Goal: Task Accomplishment & Management: Complete application form

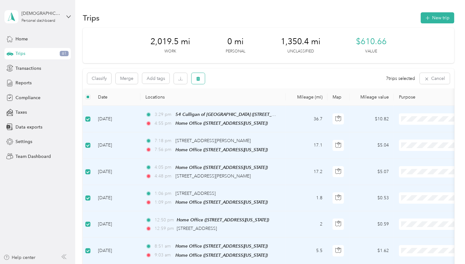
click at [195, 78] on button "button" at bounding box center [197, 78] width 13 height 11
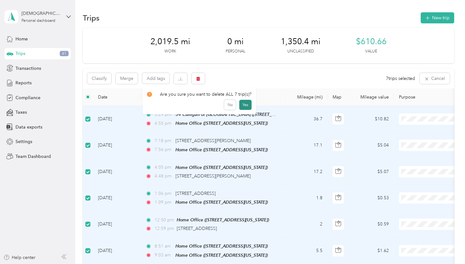
click at [245, 103] on button "Yes" at bounding box center [245, 105] width 12 height 10
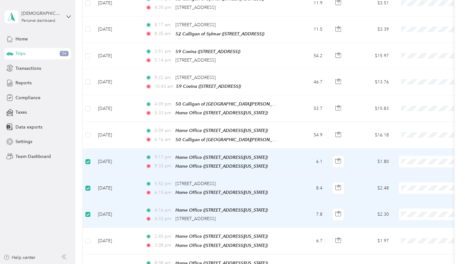
scroll to position [252, 0]
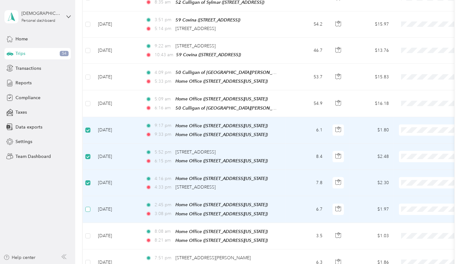
click at [88, 206] on label at bounding box center [87, 209] width 5 height 7
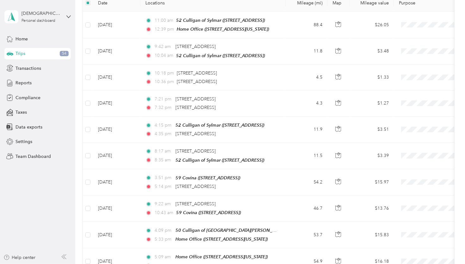
scroll to position [0, 0]
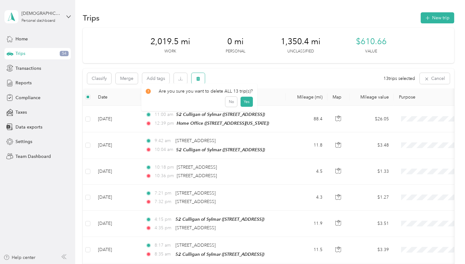
click at [196, 80] on icon "button" at bounding box center [198, 78] width 4 height 4
click at [243, 105] on button "Yes" at bounding box center [246, 105] width 12 height 10
click at [198, 79] on icon "button" at bounding box center [199, 79] width 4 height 4
click at [241, 102] on button "Yes" at bounding box center [246, 105] width 12 height 10
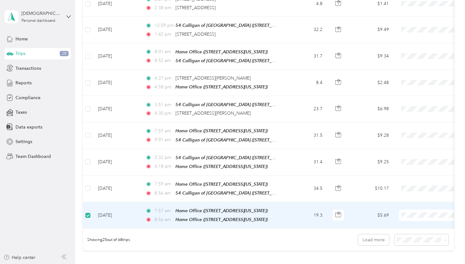
scroll to position [536, 0]
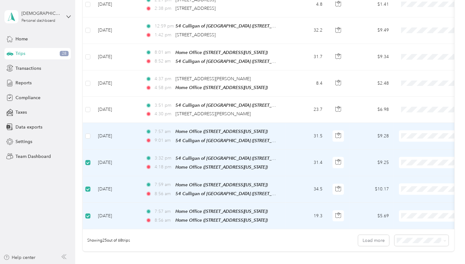
click at [91, 126] on td at bounding box center [88, 136] width 10 height 27
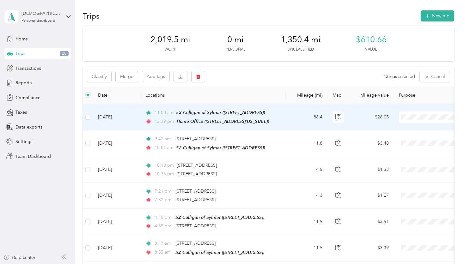
scroll to position [0, 0]
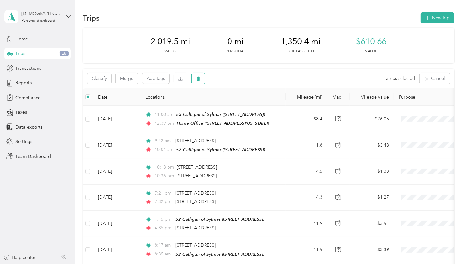
click at [199, 80] on icon "button" at bounding box center [199, 79] width 4 height 4
click at [245, 102] on button "Yes" at bounding box center [246, 105] width 12 height 10
click at [47, 81] on div "Reports" at bounding box center [37, 82] width 66 height 11
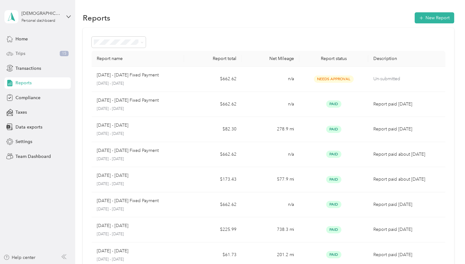
click at [46, 53] on div "Trips 15" at bounding box center [37, 53] width 66 height 11
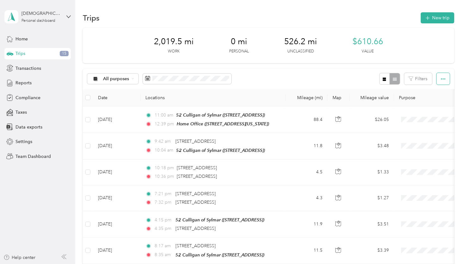
click at [446, 80] on button "button" at bounding box center [442, 79] width 13 height 12
click at [249, 16] on div "Trips New trip" at bounding box center [268, 17] width 371 height 13
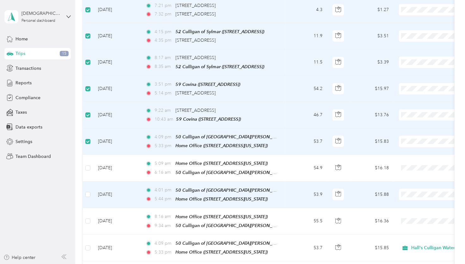
scroll to position [190, 0]
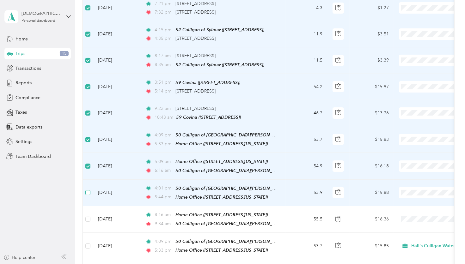
click at [88, 191] on label at bounding box center [87, 192] width 5 height 7
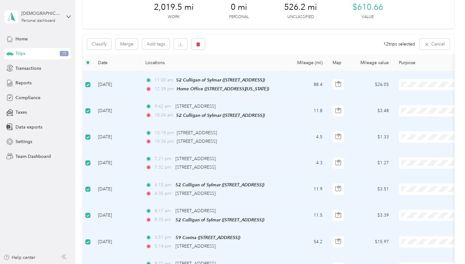
scroll to position [0, 0]
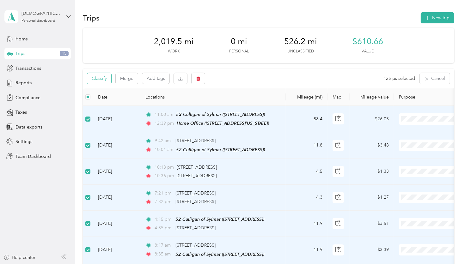
click at [103, 78] on button "Classify" at bounding box center [99, 78] width 24 height 11
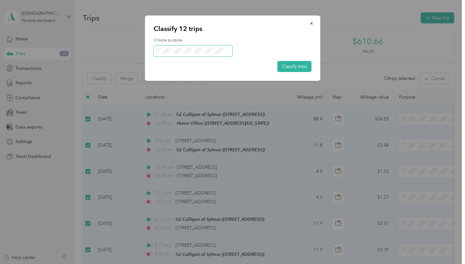
click at [227, 50] on span at bounding box center [227, 51] width 5 height 7
click at [231, 51] on span at bounding box center [193, 50] width 79 height 11
click at [228, 51] on icon at bounding box center [228, 51] width 3 height 3
click at [186, 64] on li "Hall's Culligan Water" at bounding box center [193, 62] width 79 height 11
click at [294, 66] on button "Classify trips" at bounding box center [294, 66] width 34 height 11
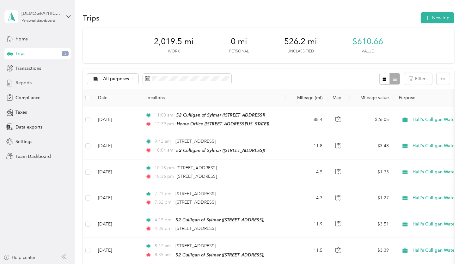
click at [31, 77] on div "Reports" at bounding box center [37, 82] width 66 height 11
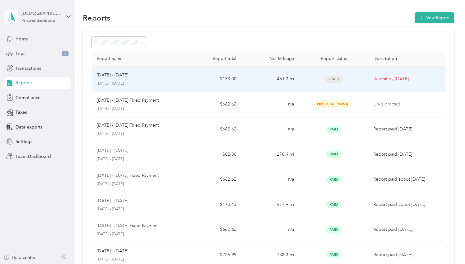
click at [128, 77] on p "[DATE] - [DATE]" at bounding box center [113, 75] width 32 height 7
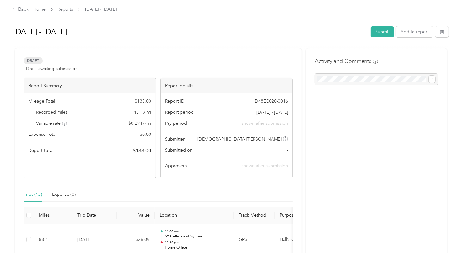
click at [348, 85] on div at bounding box center [376, 79] width 123 height 11
click at [346, 80] on div at bounding box center [376, 79] width 123 height 11
click at [379, 78] on div at bounding box center [376, 79] width 123 height 11
click at [350, 83] on div at bounding box center [376, 79] width 123 height 11
click at [350, 82] on div at bounding box center [376, 79] width 123 height 11
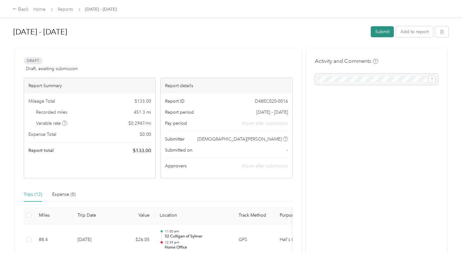
click at [387, 29] on button "Submit" at bounding box center [382, 31] width 23 height 11
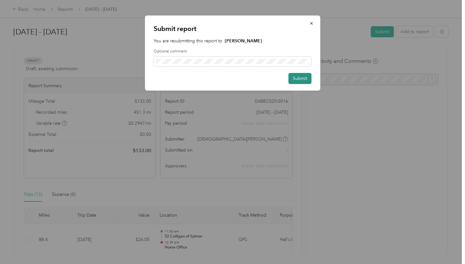
click at [303, 80] on button "Submit" at bounding box center [299, 78] width 23 height 11
